Goal: Use online tool/utility: Utilize a website feature to perform a specific function

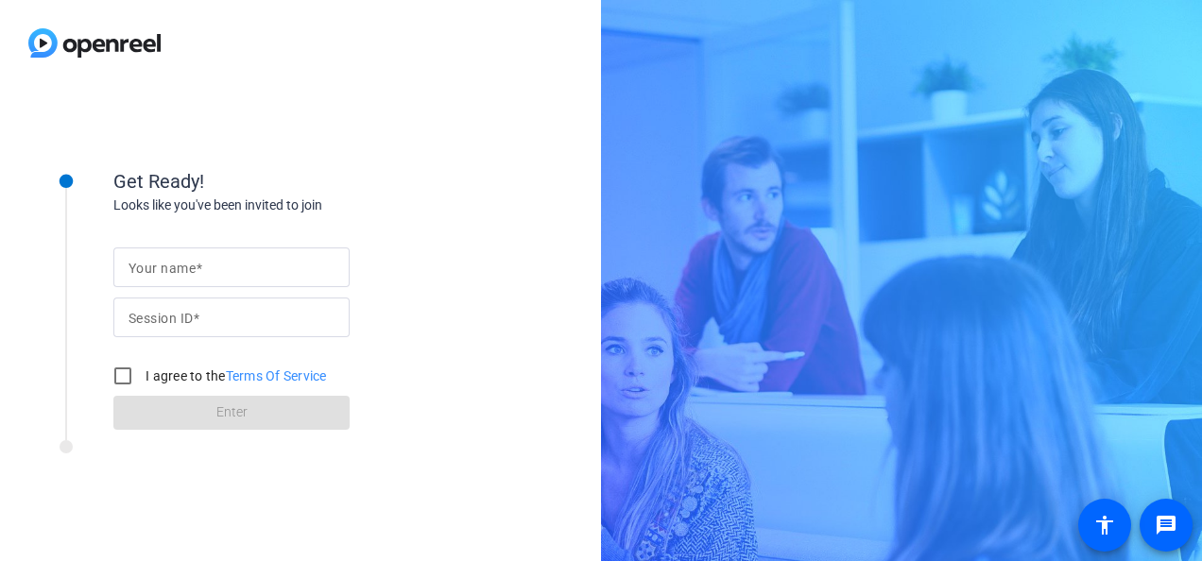
click at [211, 265] on input "Your name" at bounding box center [232, 267] width 206 height 23
type input "[PERSON_NAME] [PERSON_NAME]"
click at [197, 312] on span at bounding box center [196, 318] width 7 height 15
click at [197, 312] on input "Session ID" at bounding box center [232, 317] width 206 height 23
type input "iPSV"
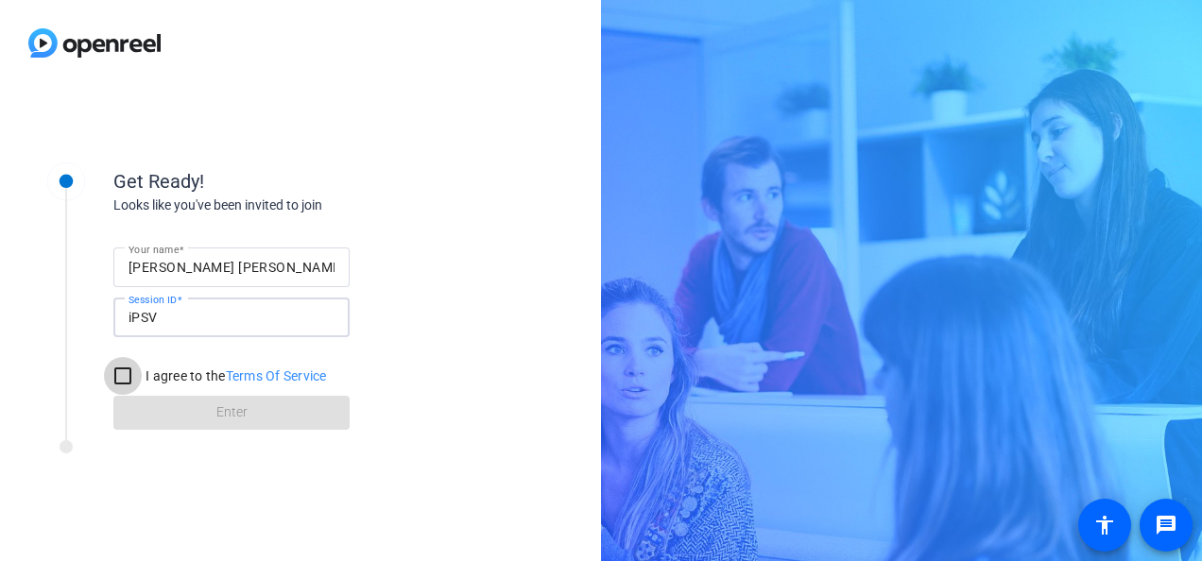
click at [129, 375] on input "I agree to the Terms Of Service" at bounding box center [123, 376] width 38 height 38
checkbox input "true"
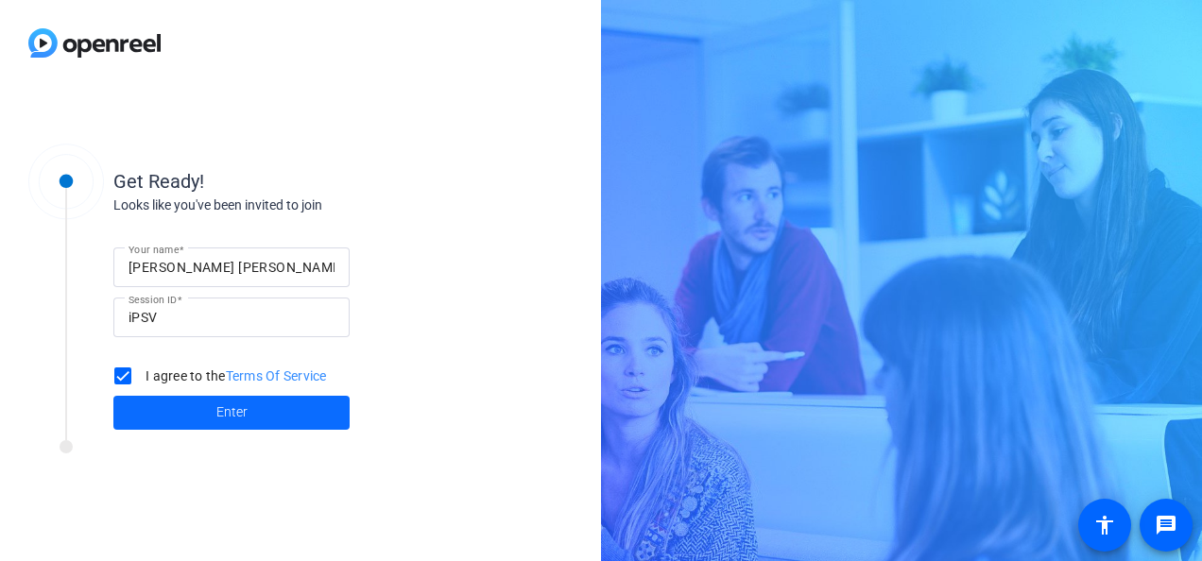
click at [211, 420] on span at bounding box center [231, 412] width 236 height 45
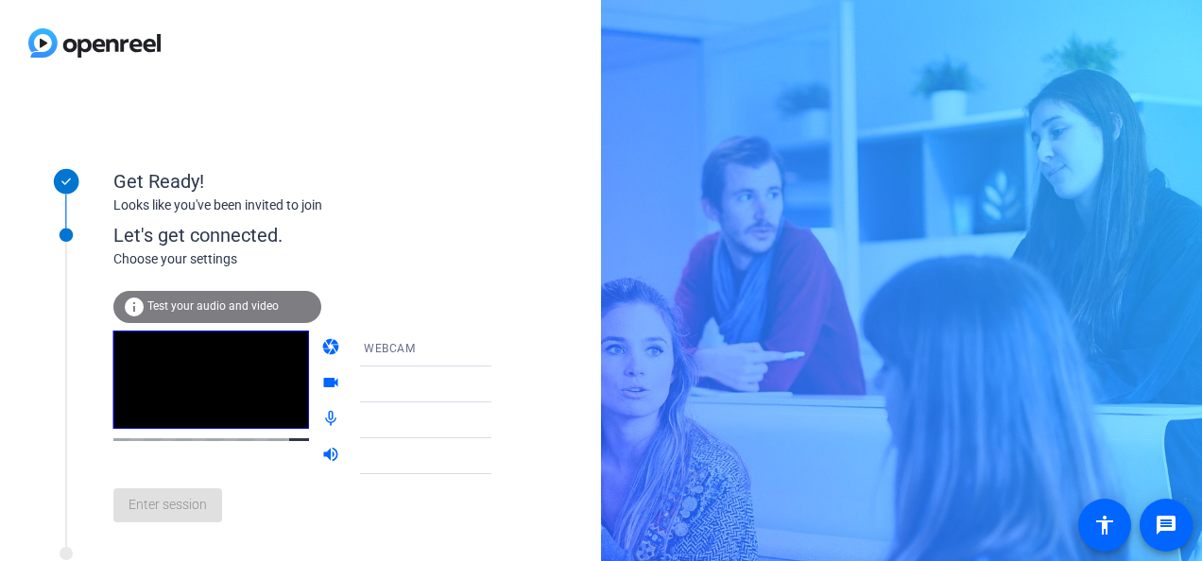
click at [158, 306] on span "Test your audio and video" at bounding box center [212, 306] width 131 height 13
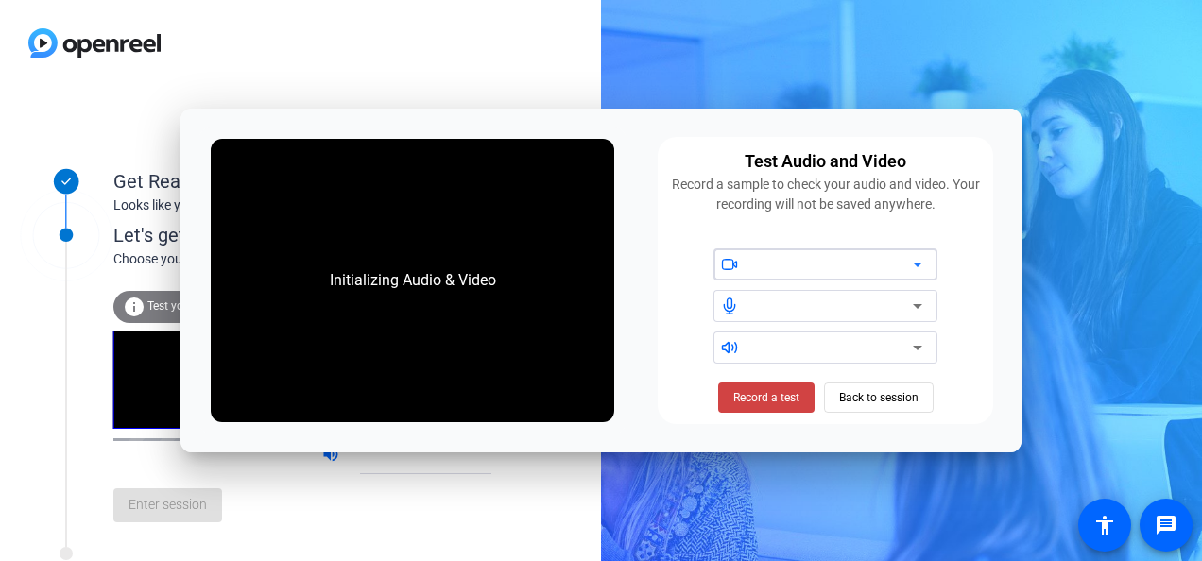
click at [928, 265] on icon at bounding box center [917, 264] width 23 height 23
click at [917, 265] on icon at bounding box center [917, 265] width 9 height 5
click at [787, 399] on span "Record a test" at bounding box center [766, 397] width 66 height 17
click at [788, 399] on span "Stop Testing (6s)" at bounding box center [766, 397] width 86 height 17
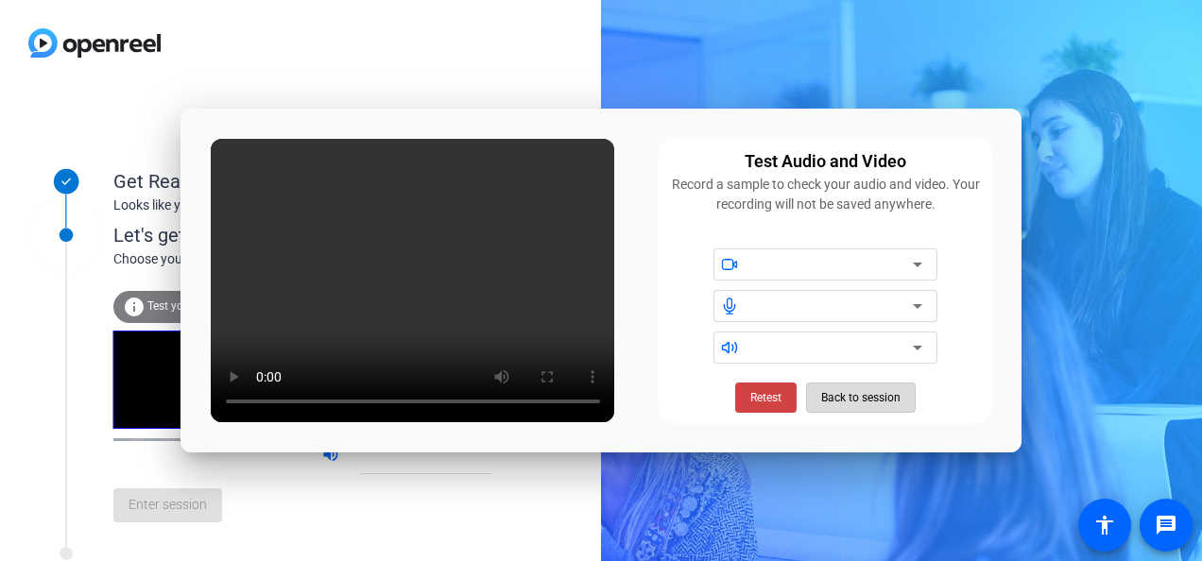
click at [879, 402] on span "Back to session" at bounding box center [860, 398] width 79 height 36
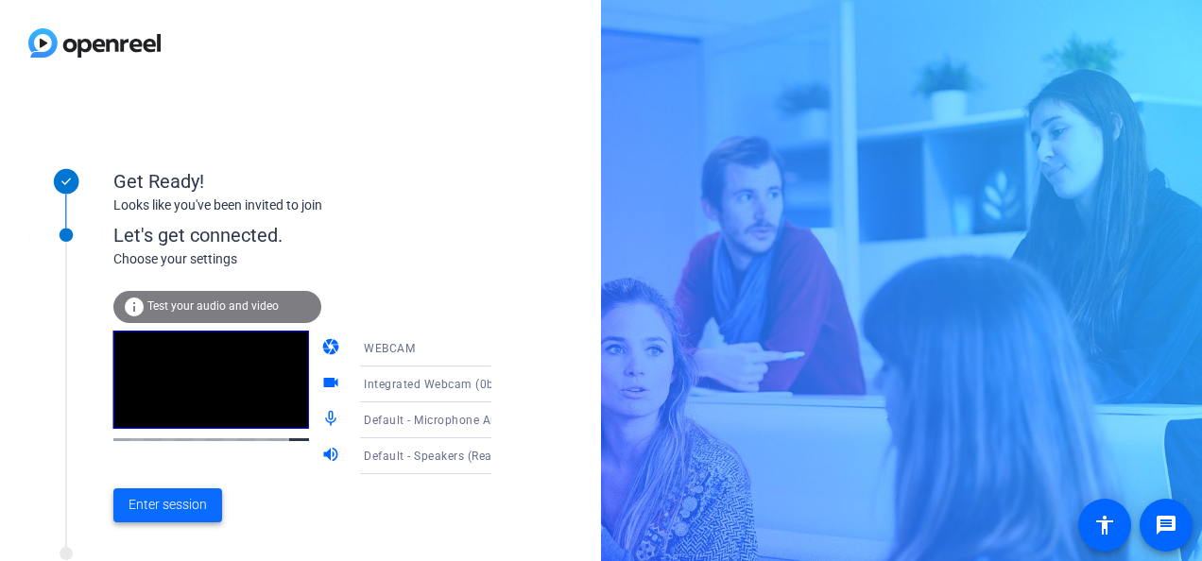
click at [191, 489] on span at bounding box center [167, 505] width 109 height 45
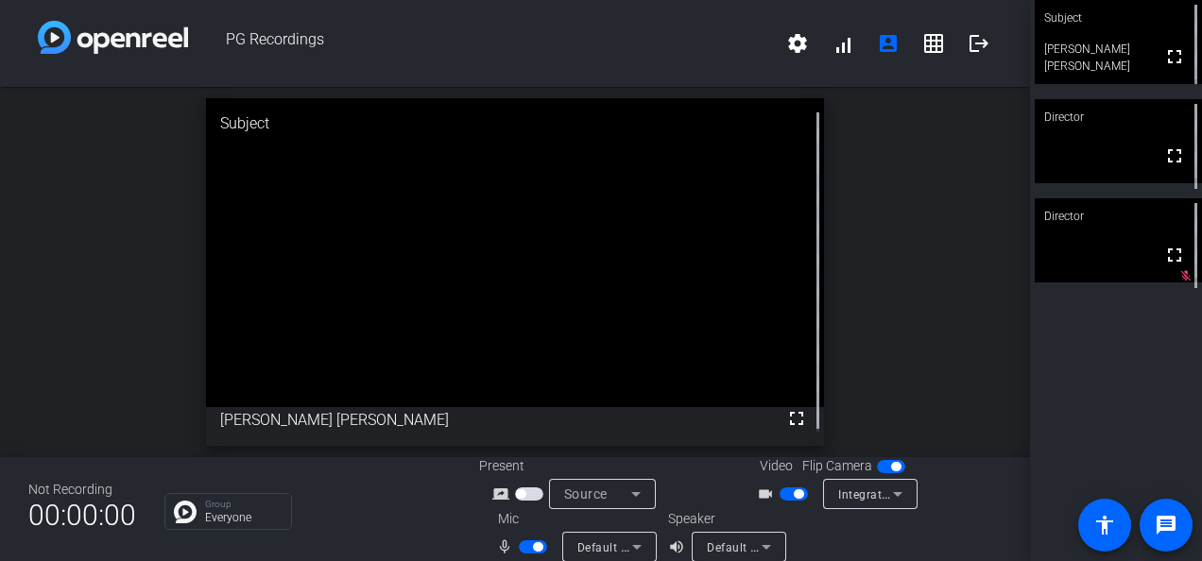
scroll to position [22, 0]
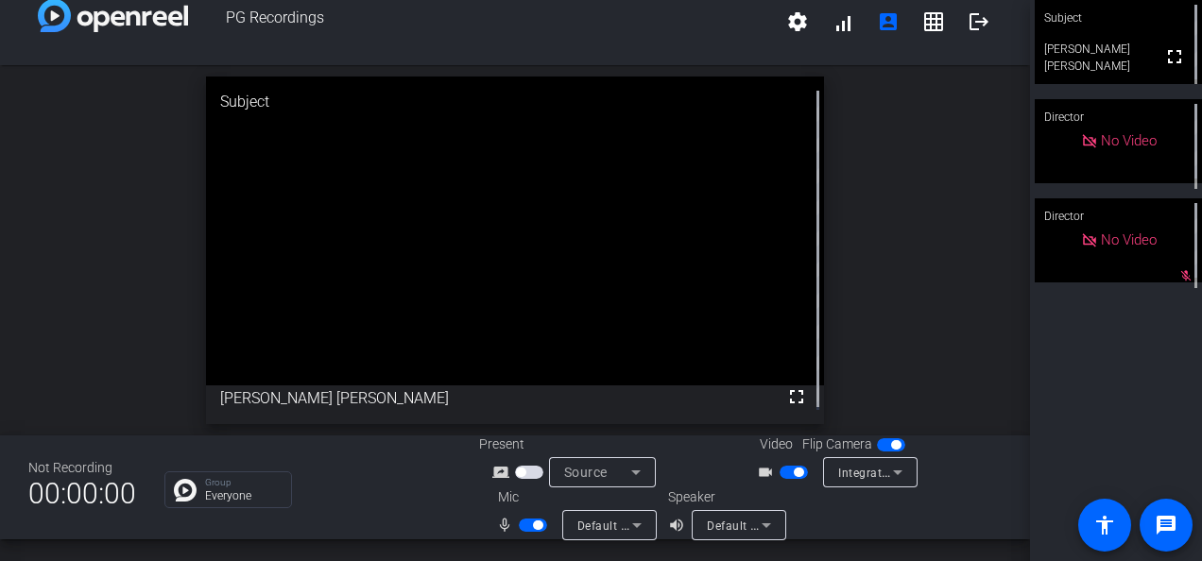
click at [634, 472] on icon at bounding box center [635, 473] width 9 height 5
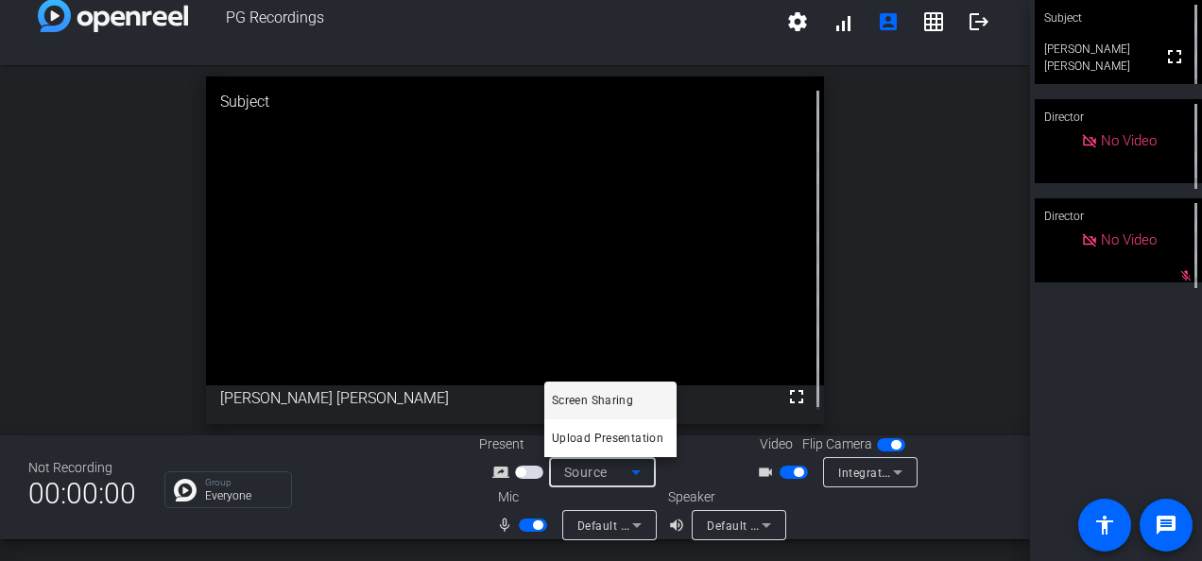
click at [371, 462] on div at bounding box center [601, 280] width 1202 height 561
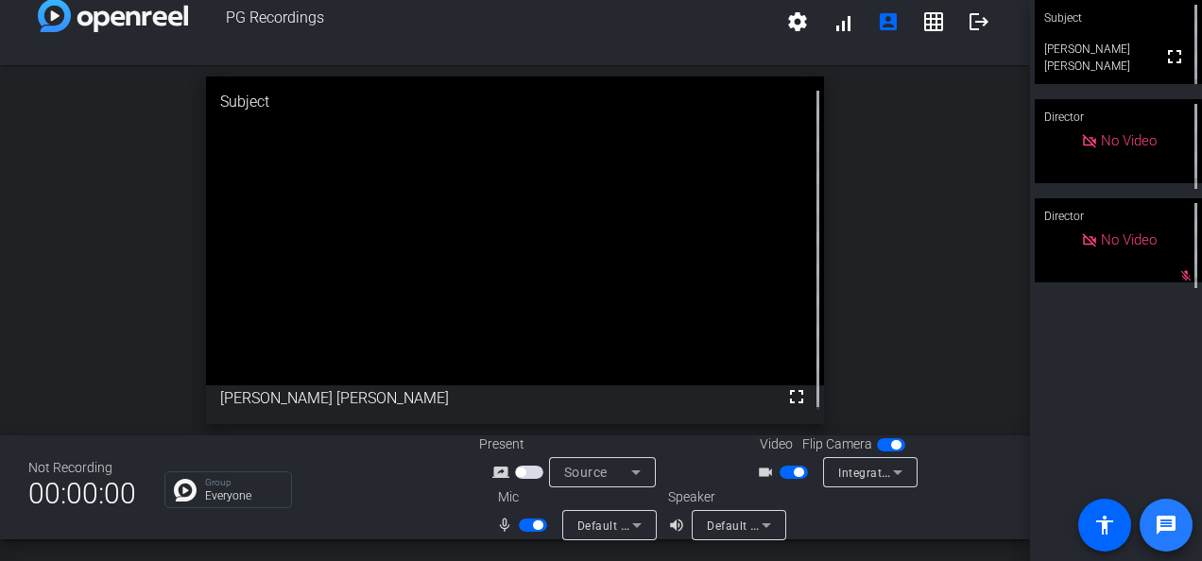
click at [1181, 524] on span at bounding box center [1165, 525] width 45 height 45
click at [1166, 516] on mat-icon "message" at bounding box center [1166, 525] width 23 height 23
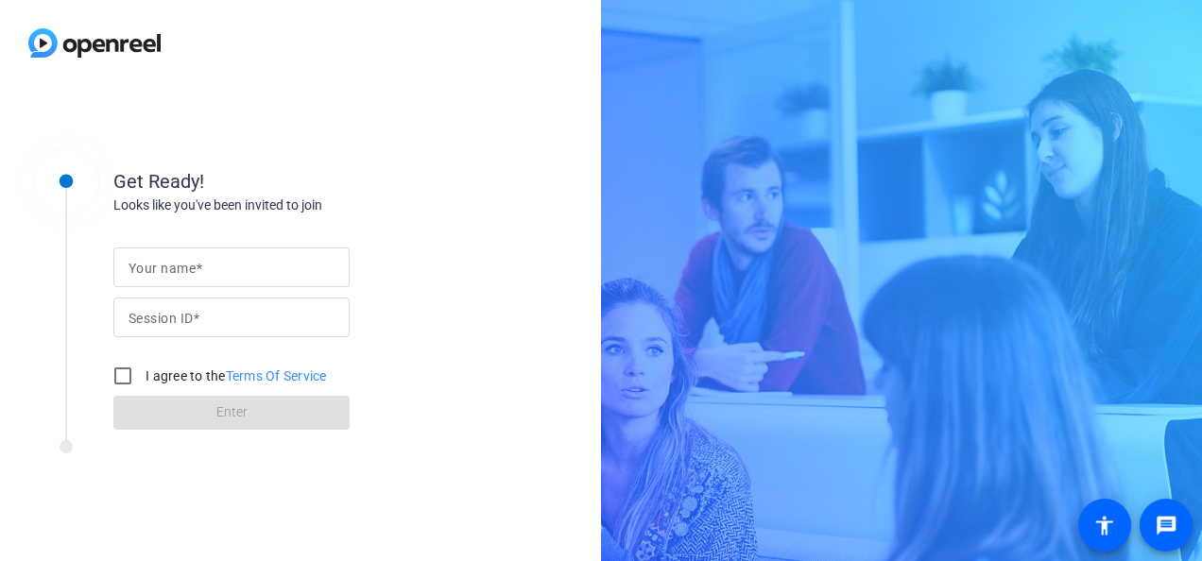
click at [237, 282] on div at bounding box center [232, 268] width 206 height 40
type input "[PERSON_NAME]"
type input "P"
type input "I"
paste input "iPSV"
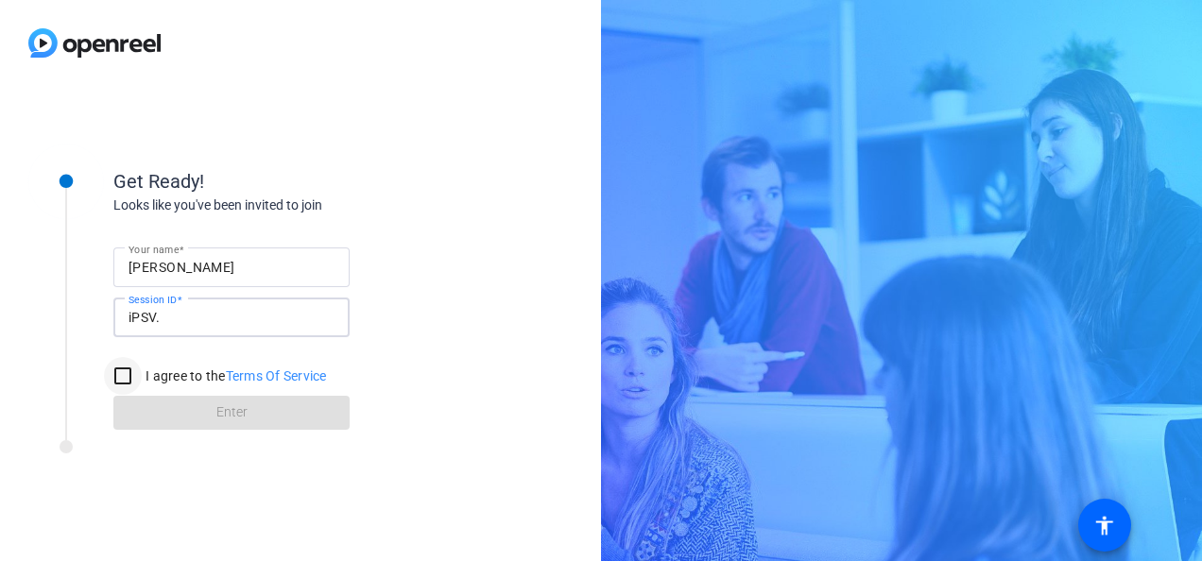
type input "iPSV."
click at [126, 370] on input "I agree to the Terms Of Service" at bounding box center [123, 376] width 38 height 38
checkbox input "true"
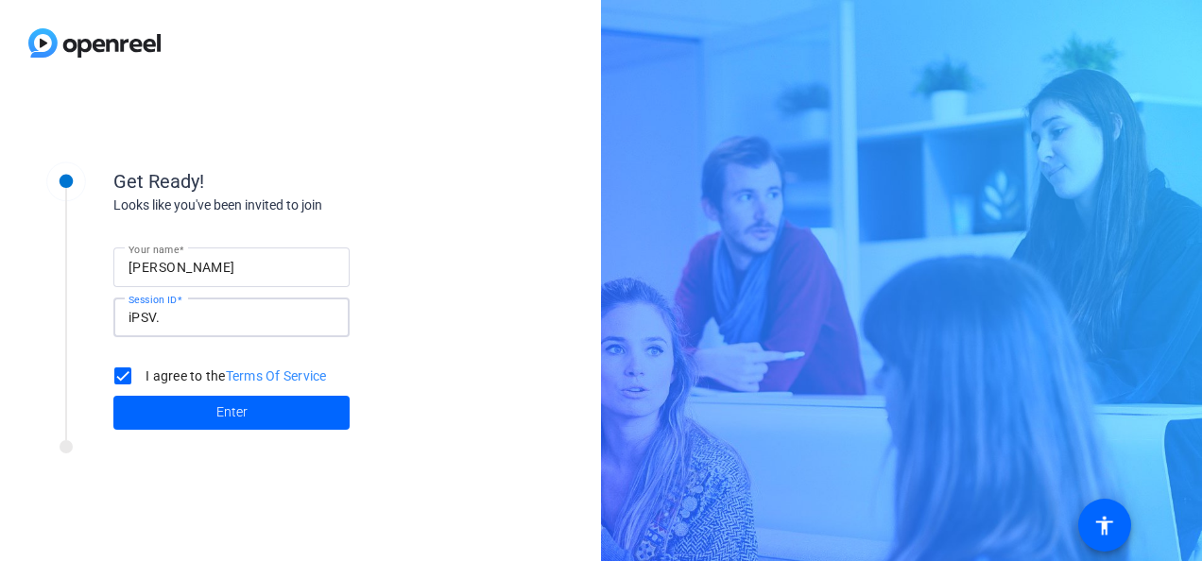
click at [223, 321] on input "iPSV." at bounding box center [232, 317] width 206 height 23
type input "iPSV"
click at [220, 410] on span "Enter" at bounding box center [231, 413] width 31 height 20
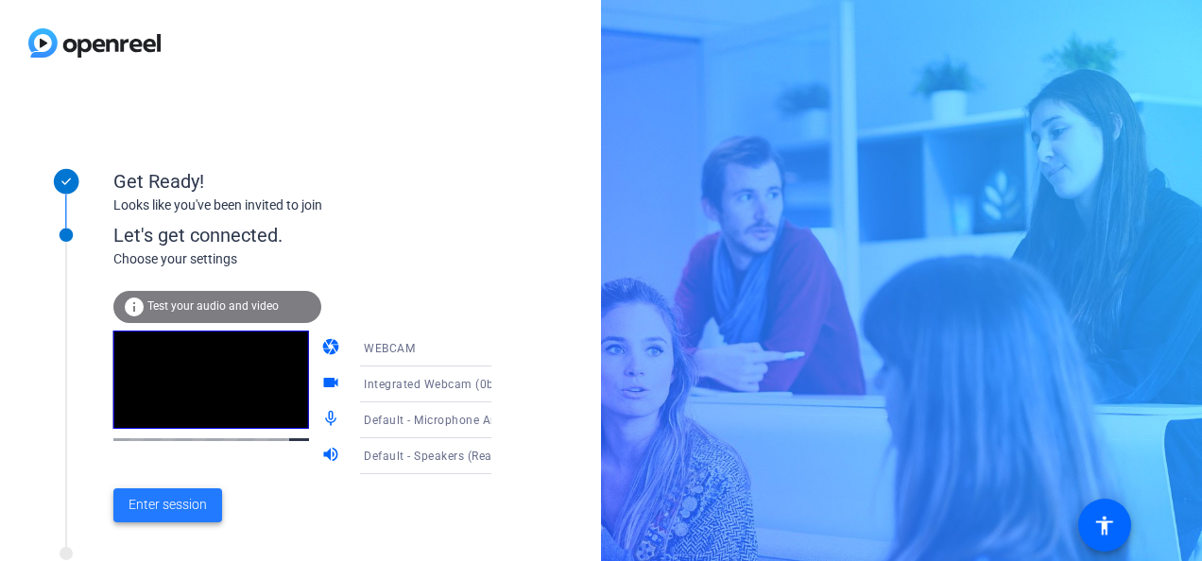
click at [175, 516] on span at bounding box center [167, 505] width 109 height 45
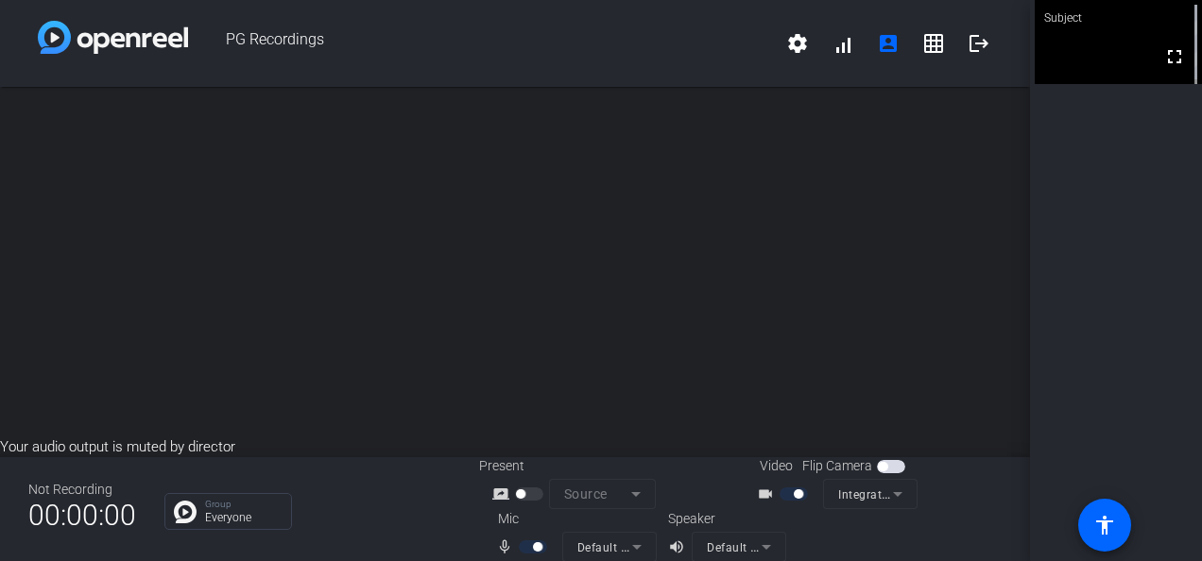
scroll to position [22, 0]
